Goal: Find specific page/section: Find specific page/section

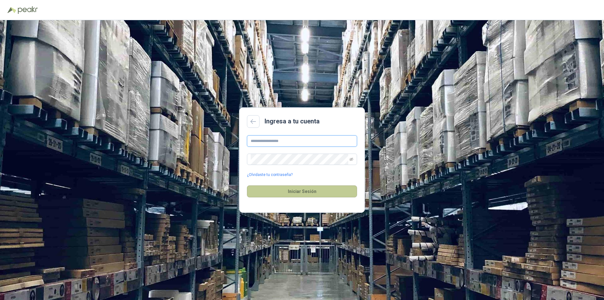
type input "**********"
click at [296, 191] on button "Iniciar Sesión" at bounding box center [302, 191] width 110 height 12
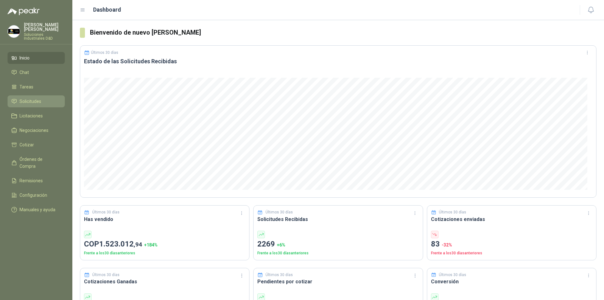
click at [28, 98] on span "Solicitudes" at bounding box center [31, 101] width 22 height 7
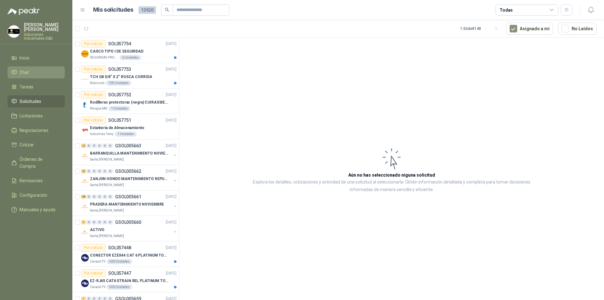
click at [25, 69] on span "Chat" at bounding box center [24, 72] width 9 height 7
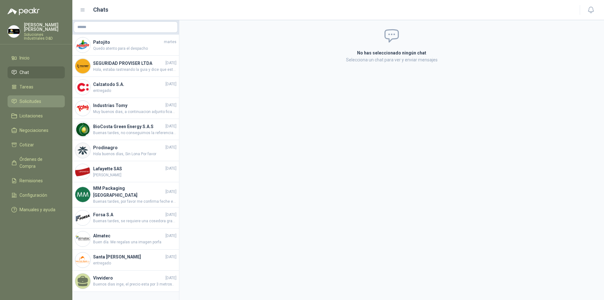
click at [24, 98] on span "Solicitudes" at bounding box center [31, 101] width 22 height 7
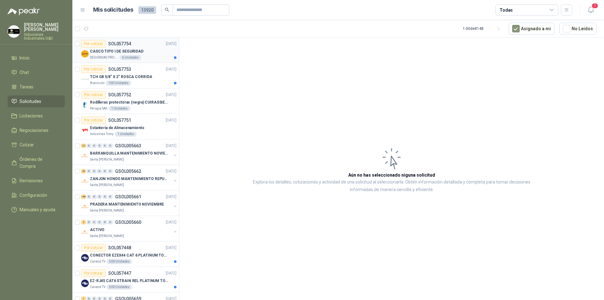
click at [120, 52] on p "CASCO TIPO I DE SEGURIDAD" at bounding box center [117, 51] width 54 height 6
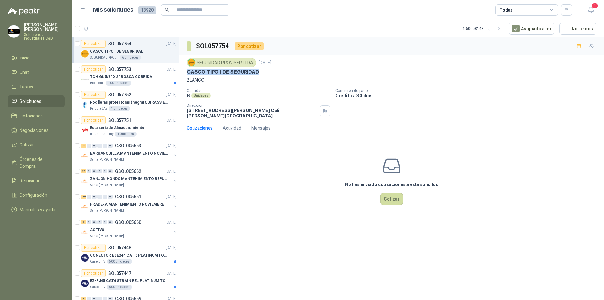
drag, startPoint x: 188, startPoint y: 71, endPoint x: 258, endPoint y: 72, distance: 69.9
click at [258, 72] on p "CASCO TIPO I DE SEGURIDAD" at bounding box center [223, 72] width 72 height 7
copy p "CASCO TIPO I DE SEGURIDAD"
